Goal: Book appointment/travel/reservation

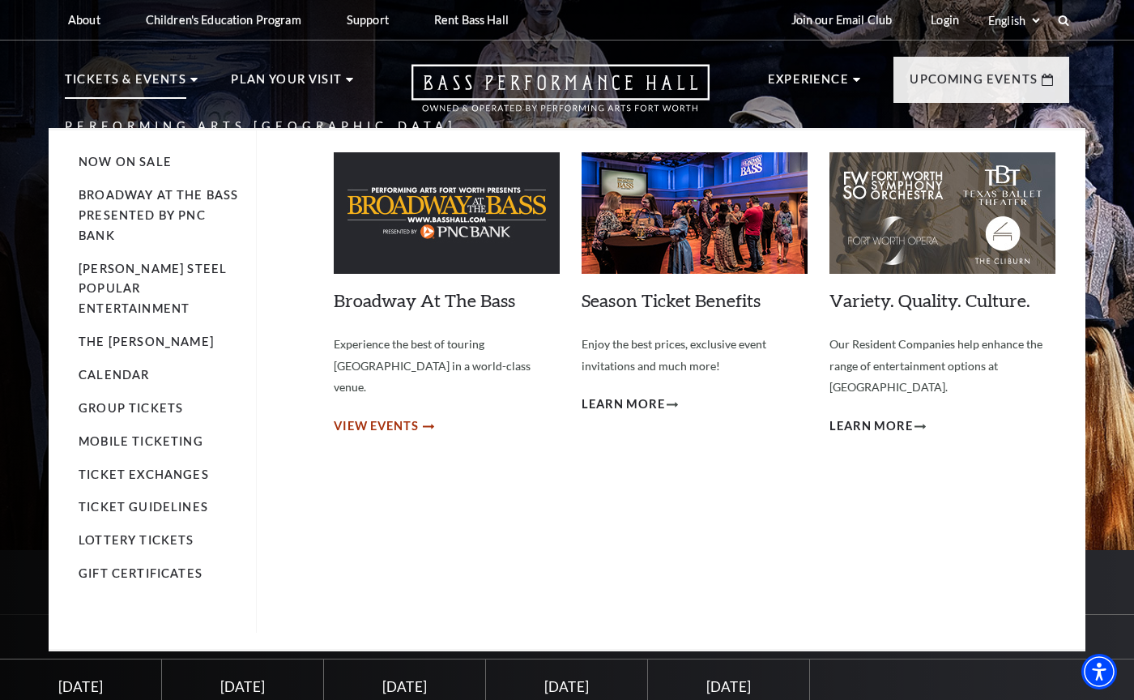
click at [399, 416] on span "View Events" at bounding box center [376, 426] width 85 height 20
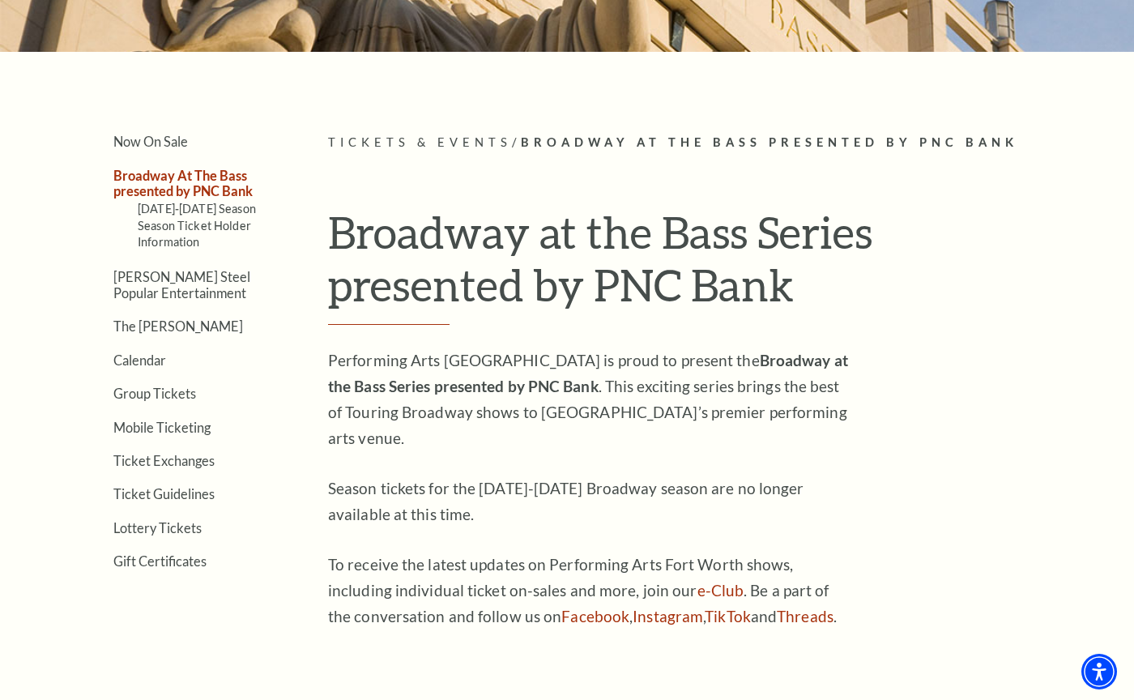
scroll to position [268, 0]
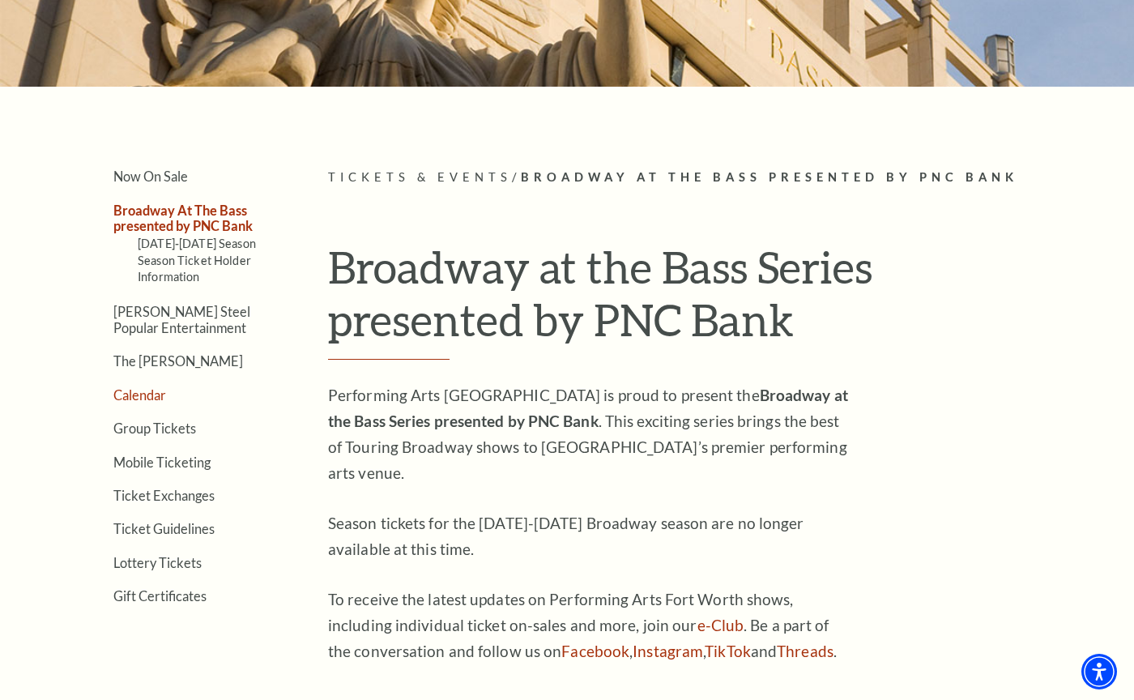
click at [118, 387] on link "Calendar" at bounding box center [139, 394] width 53 height 15
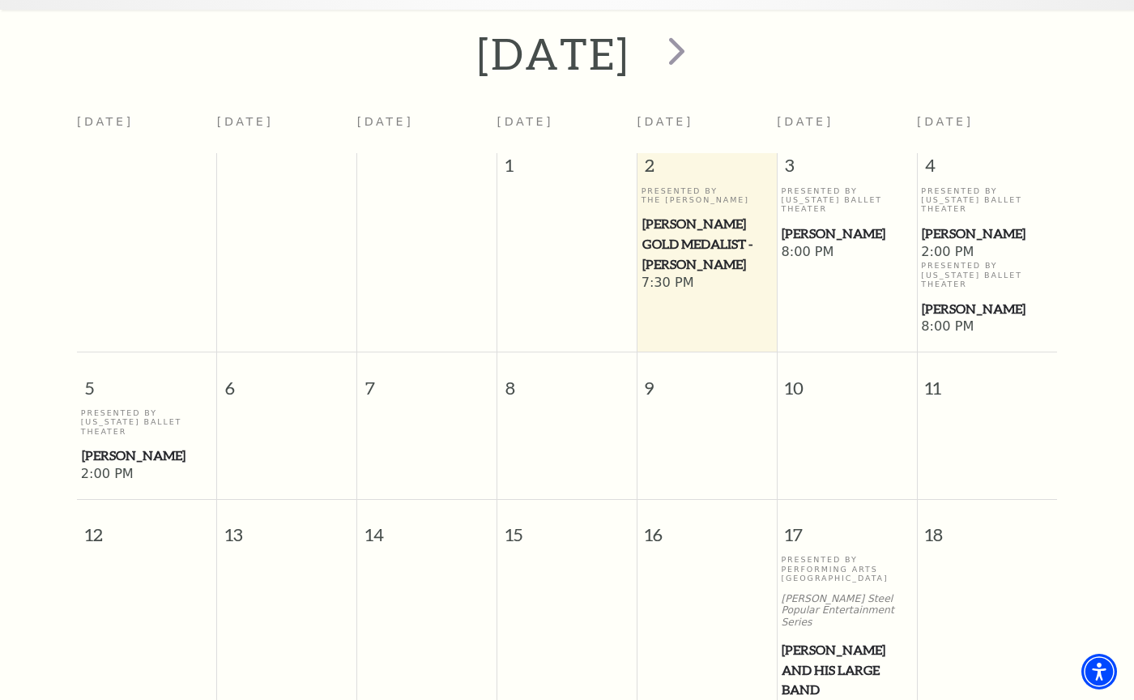
scroll to position [20, 0]
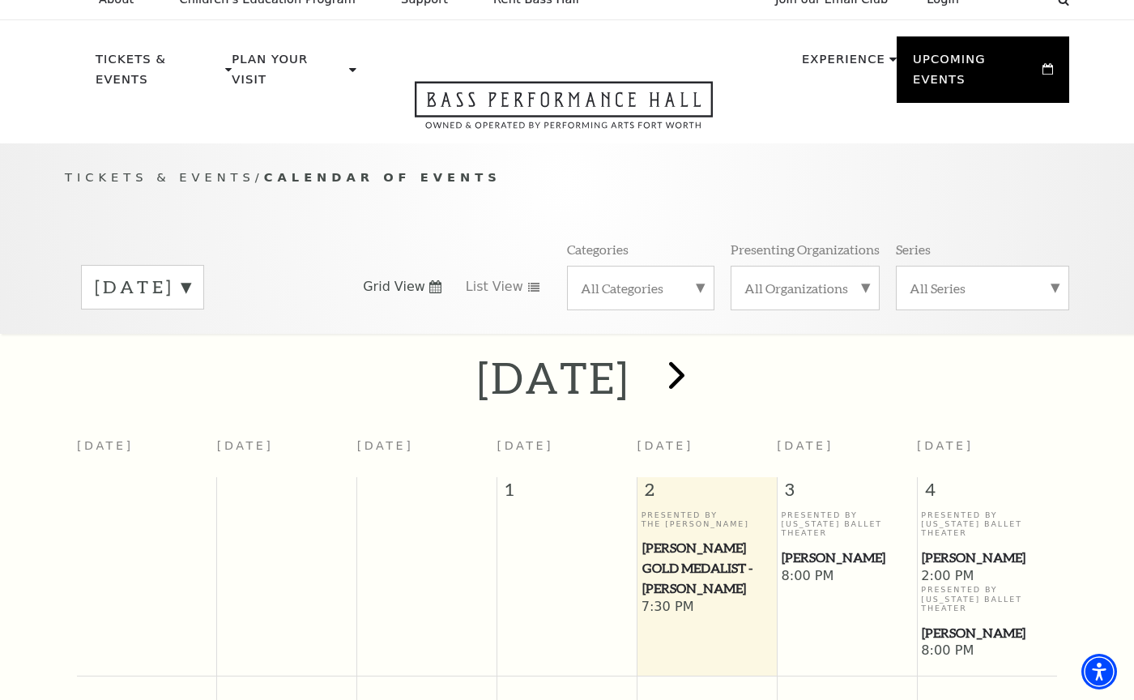
click at [700, 358] on span "next" at bounding box center [677, 375] width 46 height 46
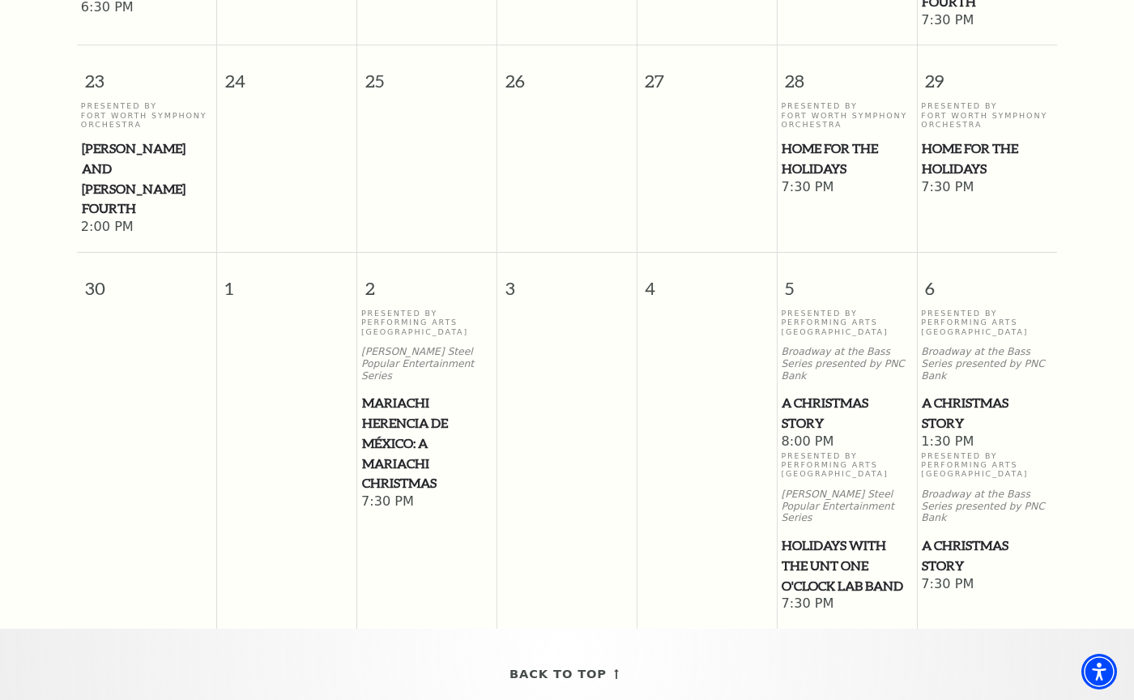
scroll to position [1750, 0]
click at [830, 392] on span "A Christmas Story" at bounding box center [847, 412] width 130 height 40
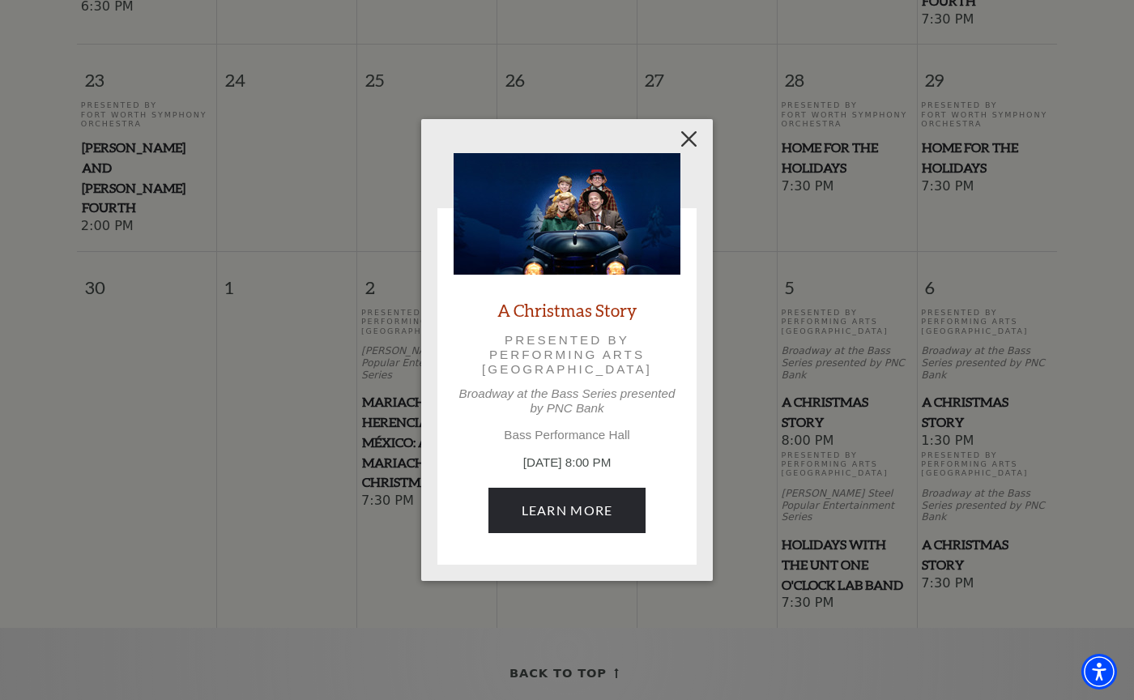
click at [687, 139] on button "Close" at bounding box center [689, 138] width 31 height 31
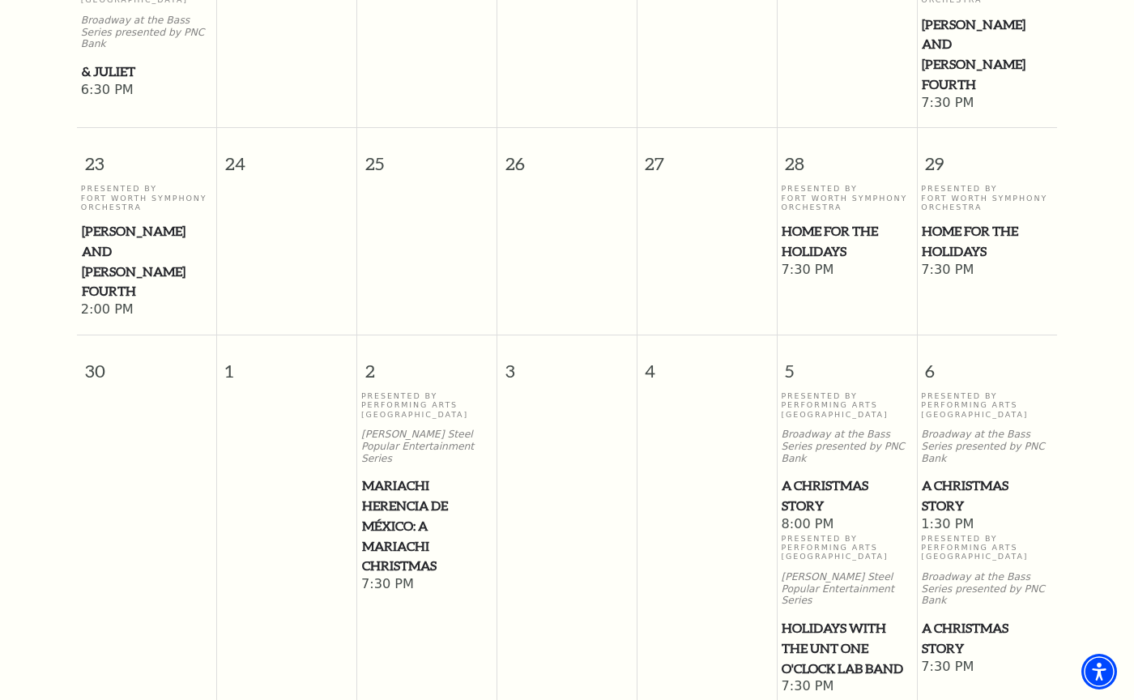
scroll to position [1641, 0]
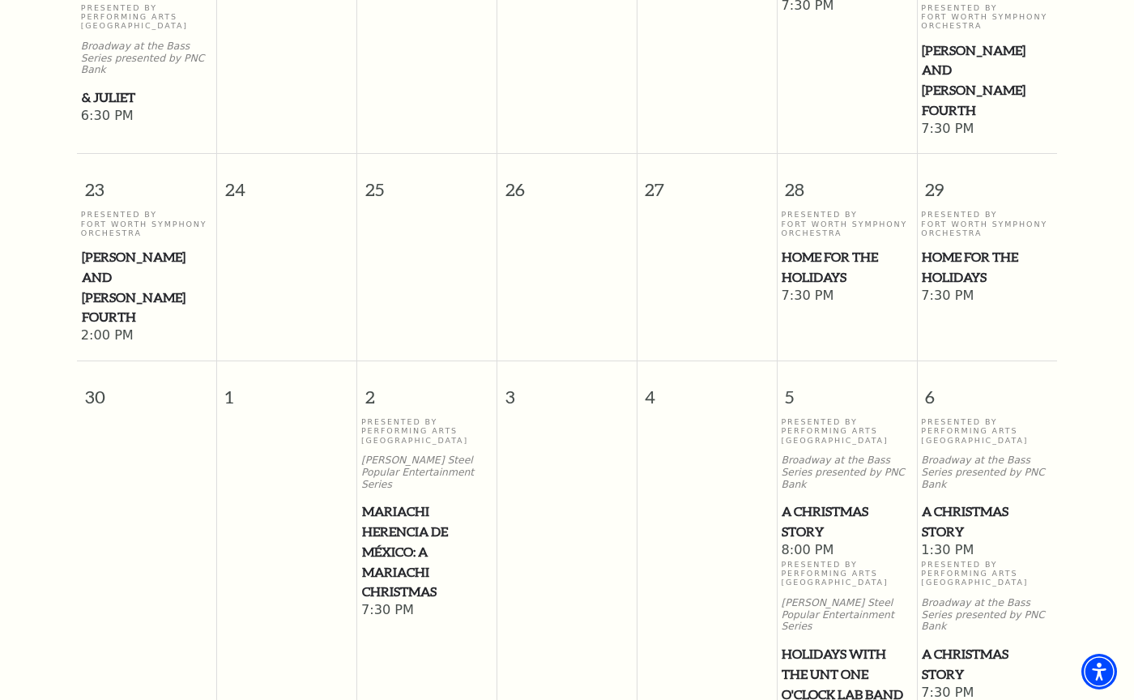
click at [946, 247] on span "Home for the Holidays" at bounding box center [987, 267] width 130 height 40
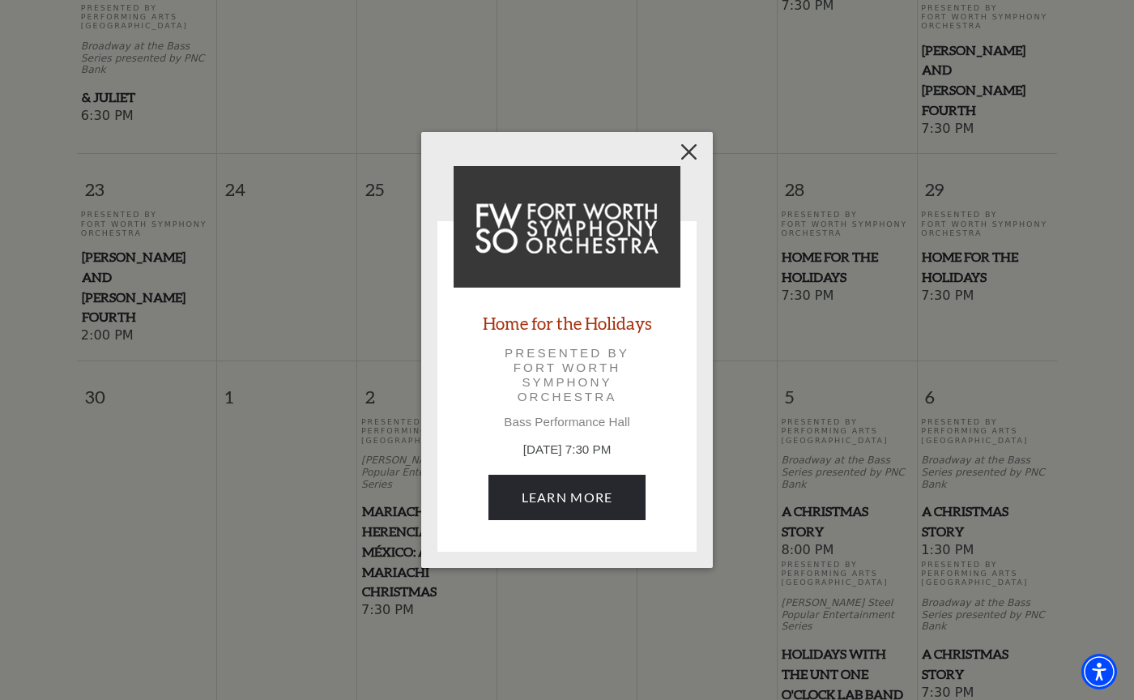
click at [689, 147] on button "Close" at bounding box center [689, 151] width 31 height 31
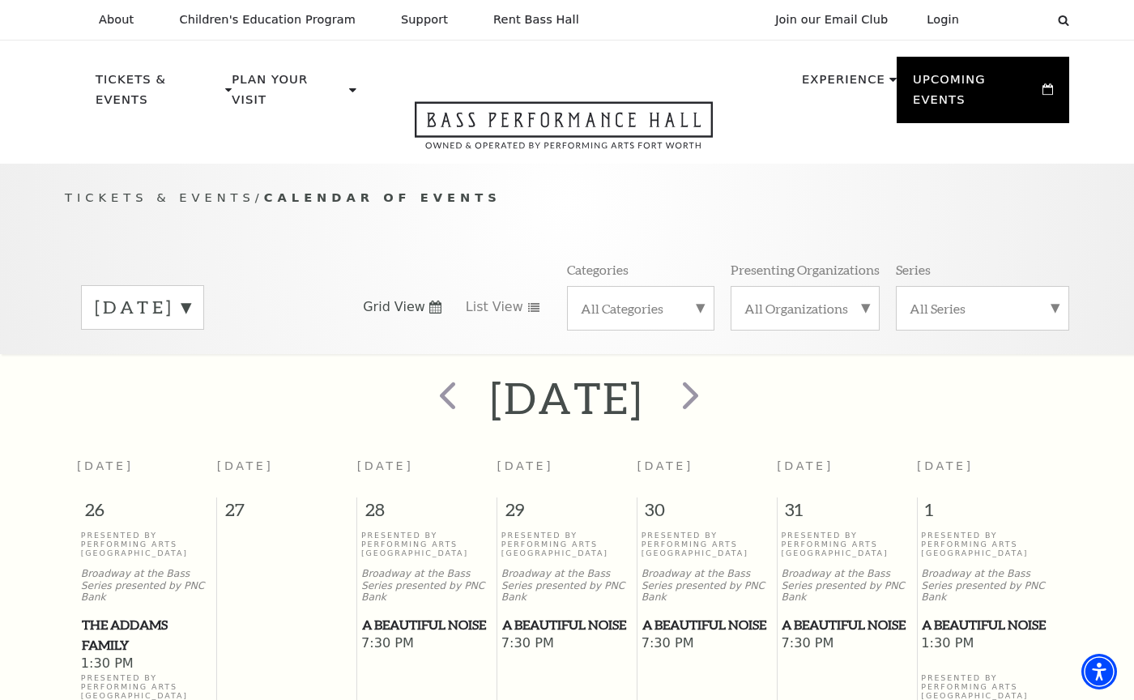
scroll to position [0, 0]
click at [714, 372] on span "next" at bounding box center [691, 395] width 46 height 46
